Goal: Navigation & Orientation: Find specific page/section

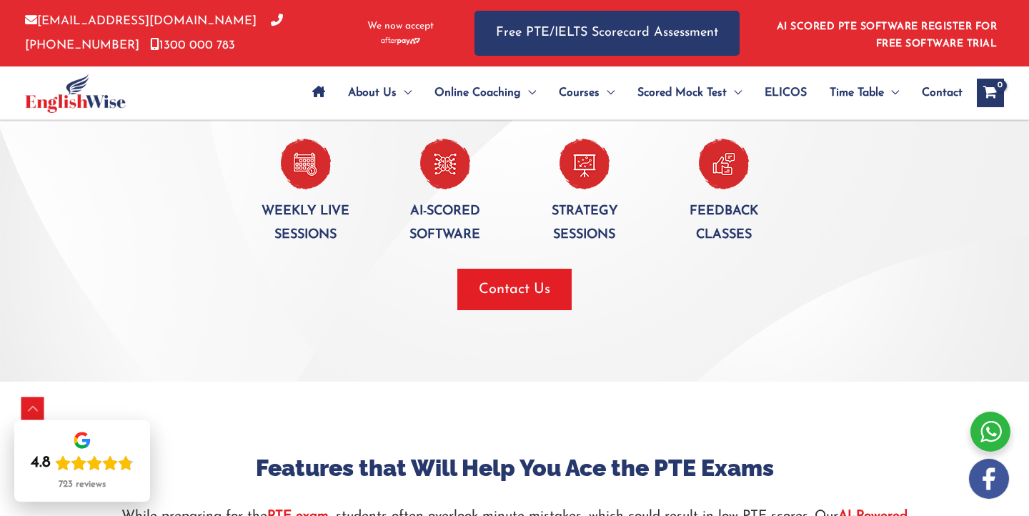
scroll to position [1162, 0]
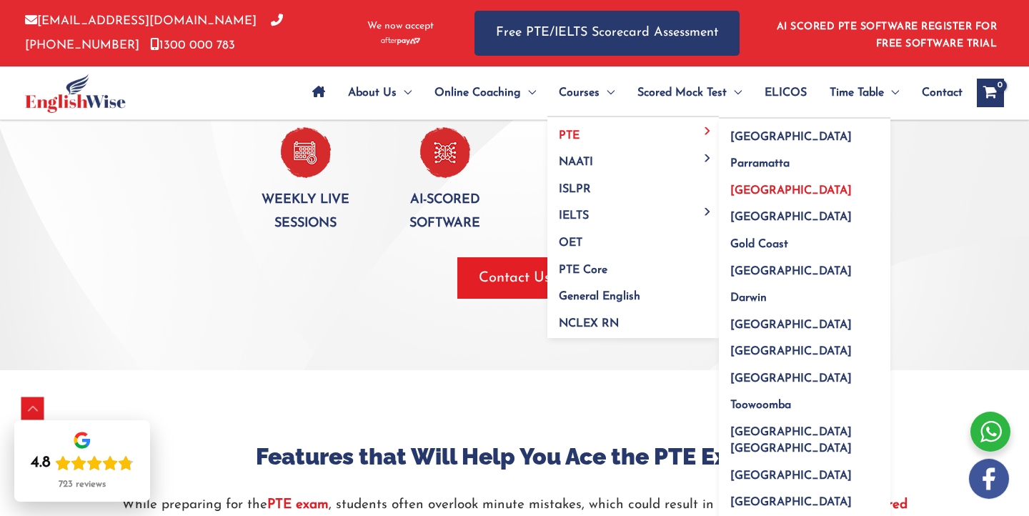
click at [748, 189] on span "[GEOGRAPHIC_DATA]" at bounding box center [792, 190] width 122 height 11
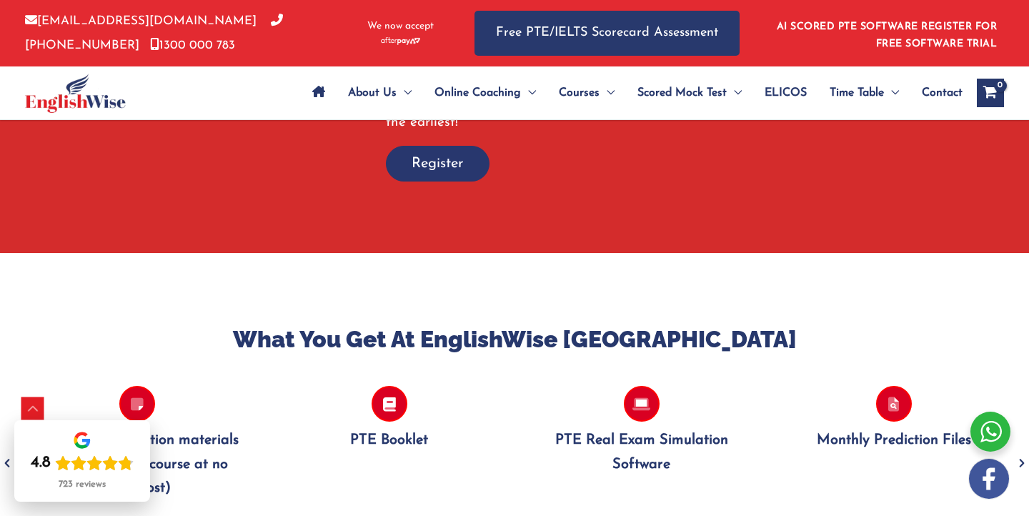
scroll to position [1256, 0]
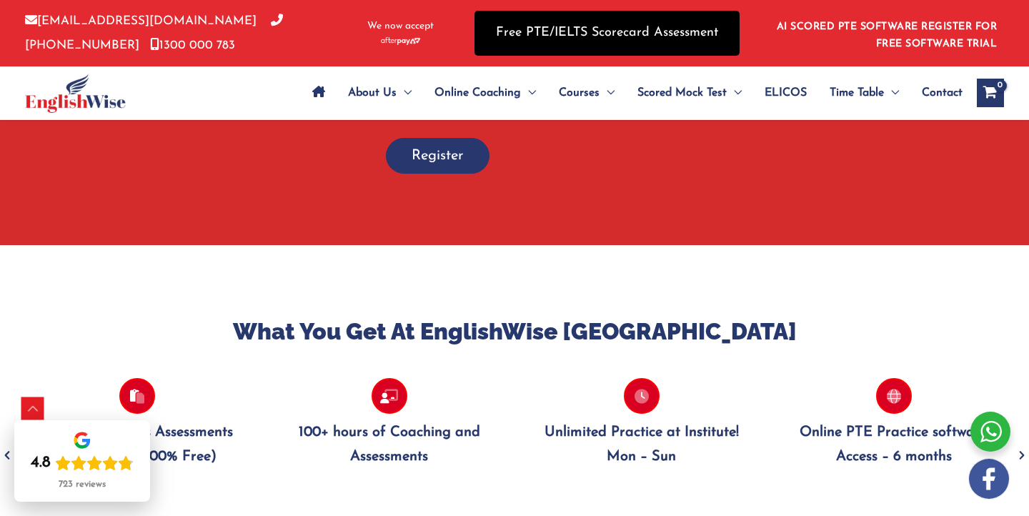
click at [623, 41] on link "Free PTE/IELTS Scorecard Assessment" at bounding box center [607, 33] width 265 height 45
